Goal: Task Accomplishment & Management: Manage account settings

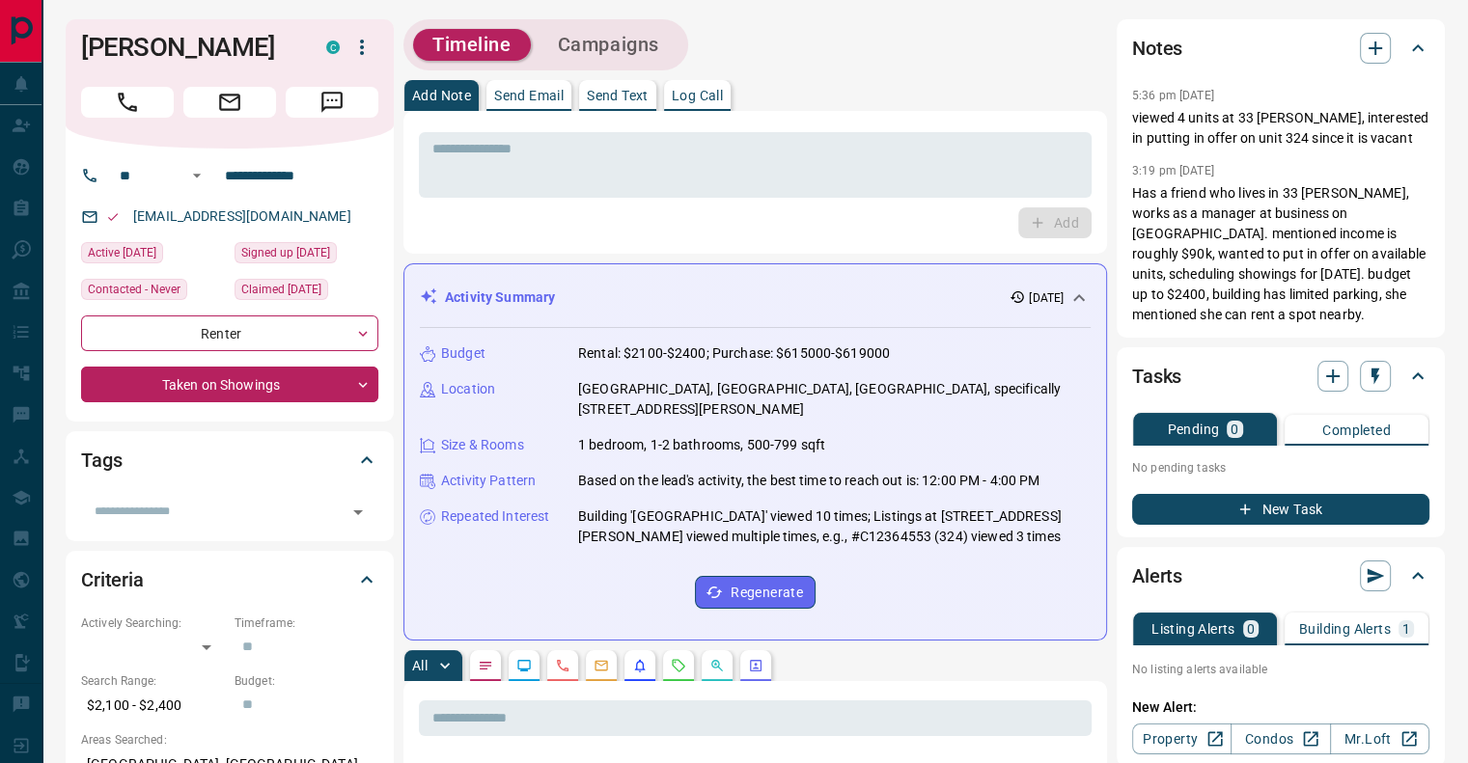
click at [960, 53] on div "Timeline Campaigns" at bounding box center [754, 44] width 703 height 51
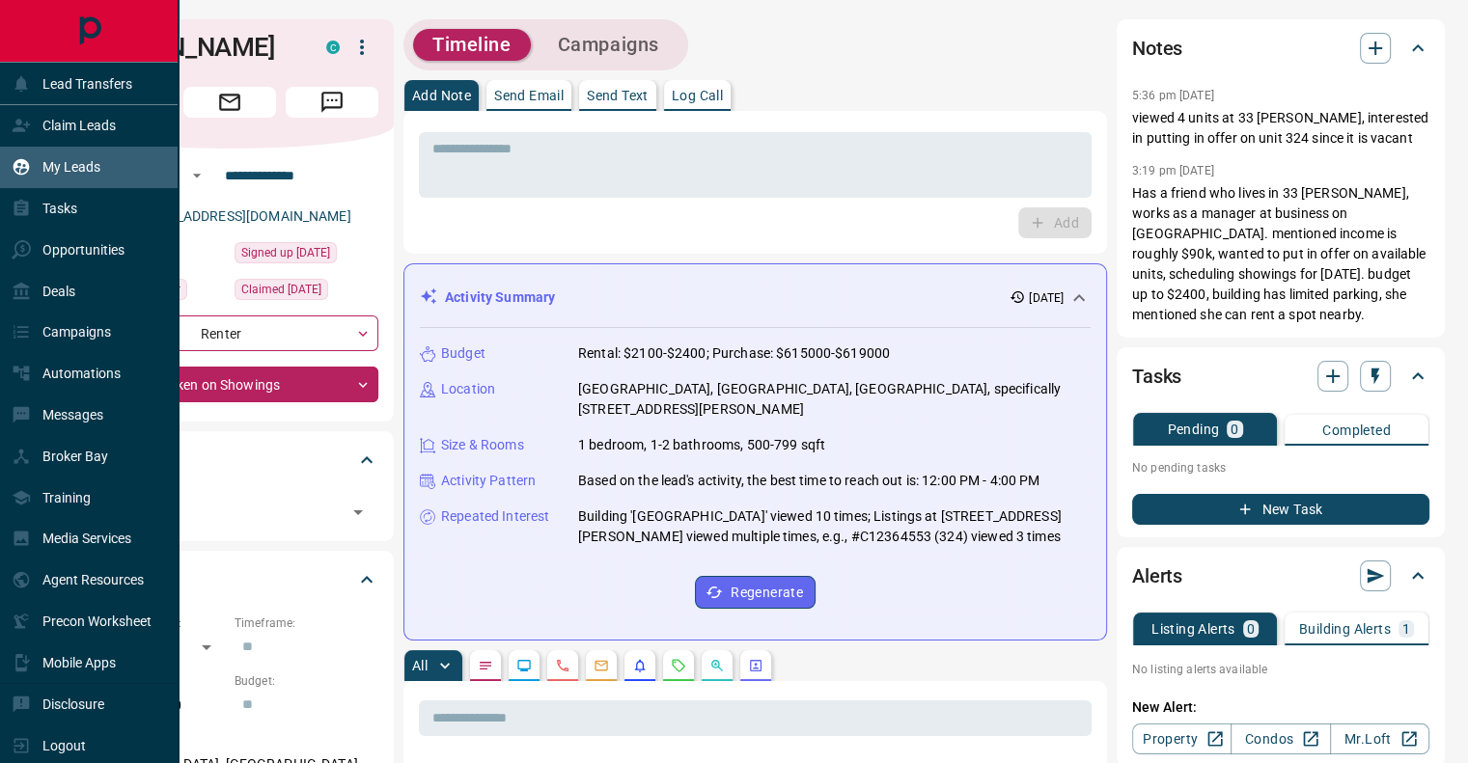
click at [70, 167] on p "My Leads" at bounding box center [71, 166] width 58 height 15
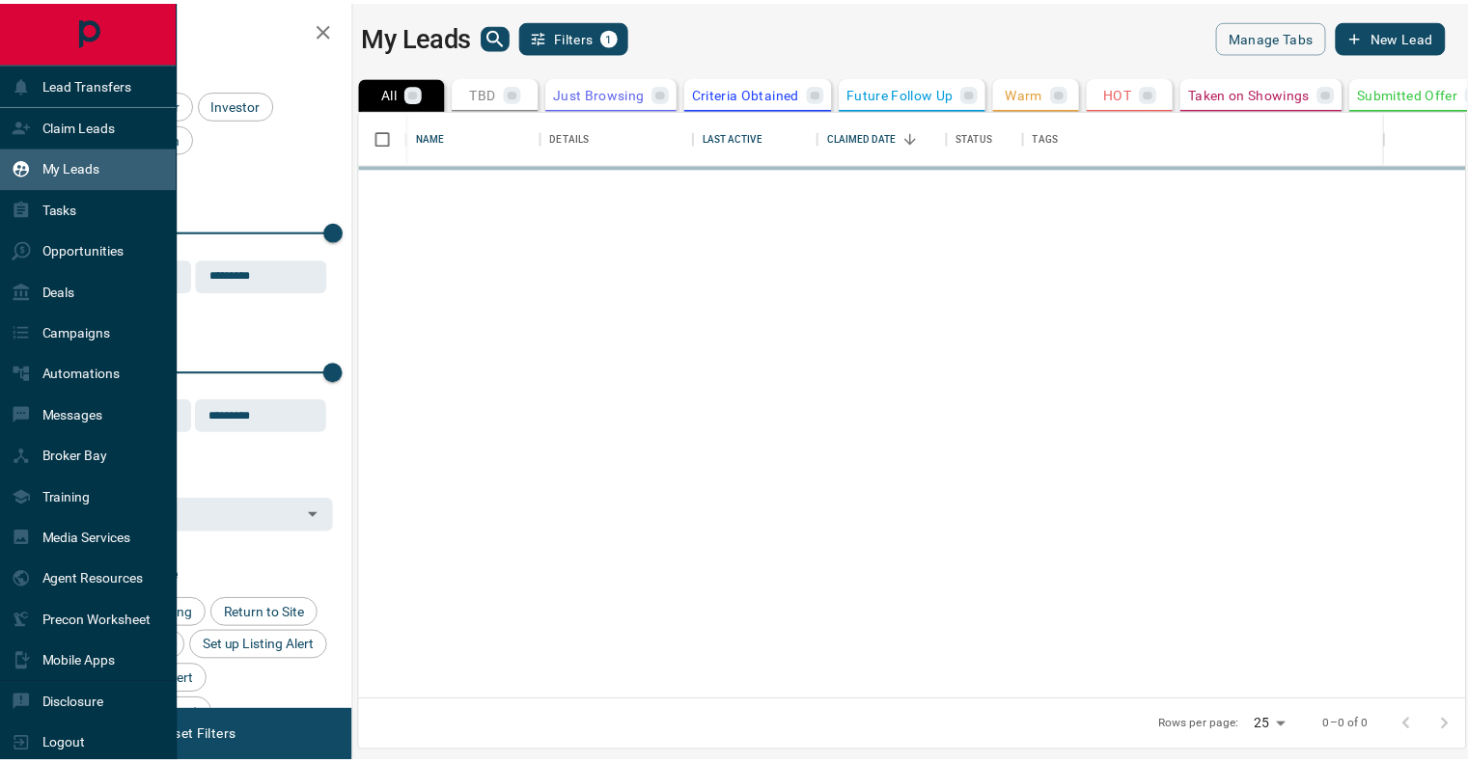
scroll to position [576, 1103]
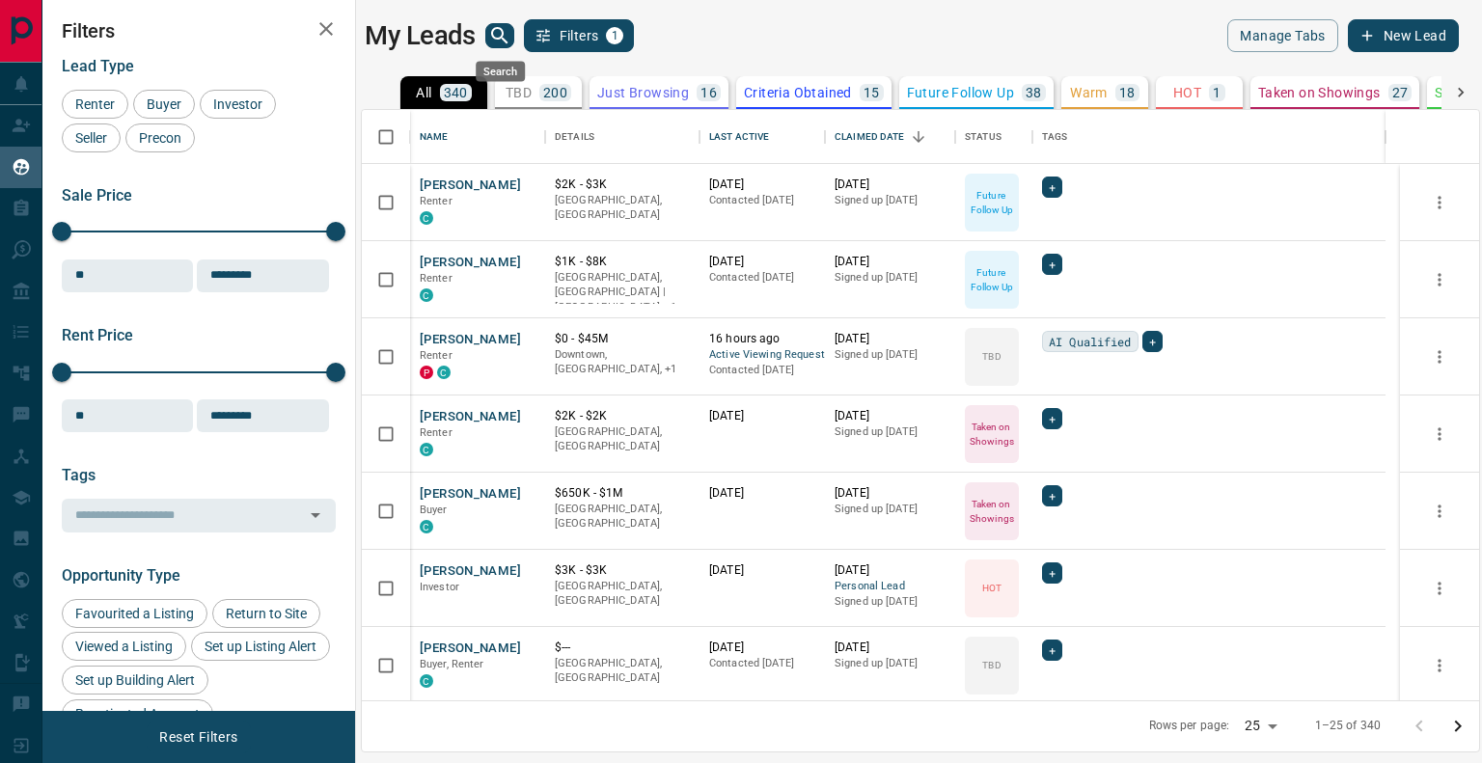
click at [502, 34] on icon "search button" at bounding box center [499, 35] width 16 height 16
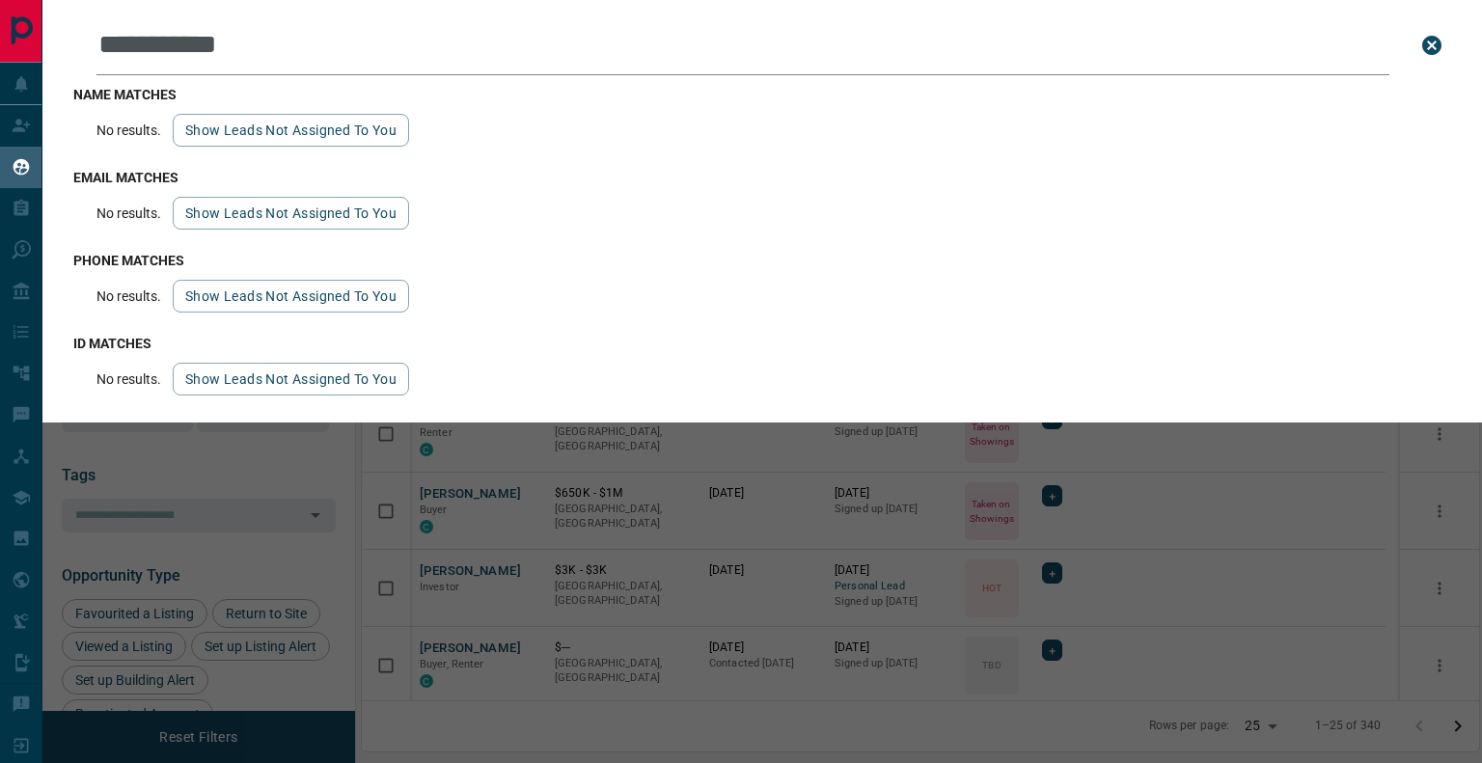
type input "**********"
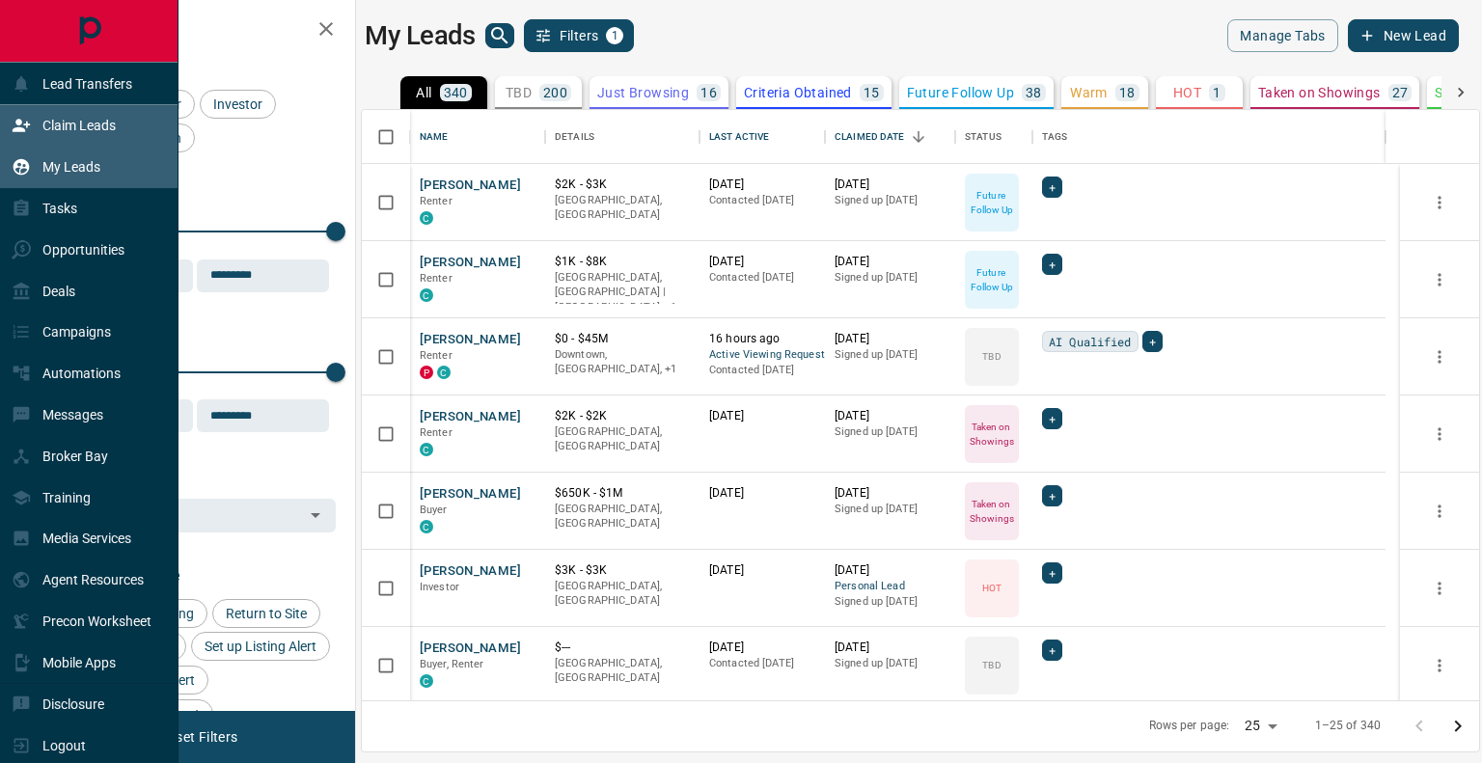
click at [67, 138] on div "Claim Leads" at bounding box center [64, 126] width 104 height 32
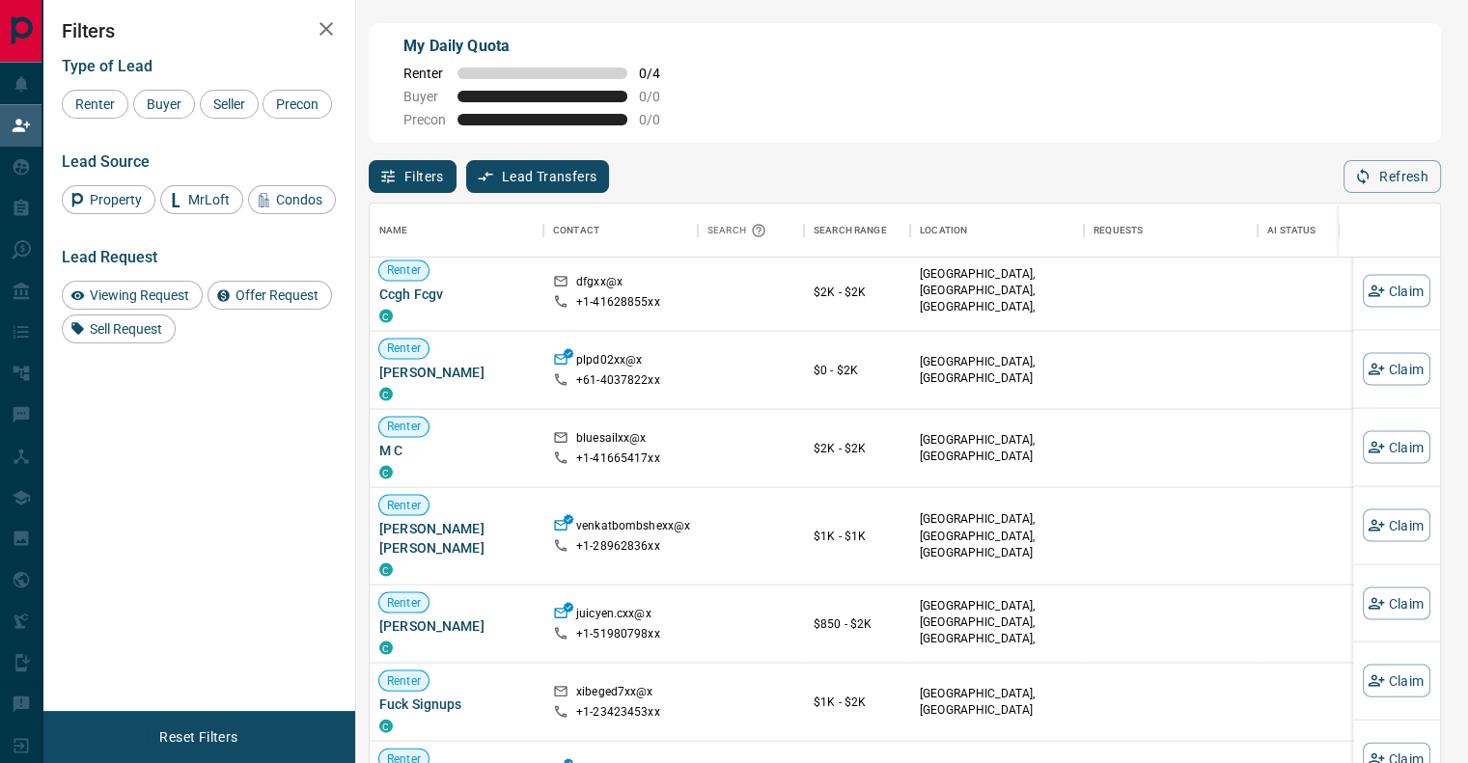
scroll to position [1416, 0]
